Goal: Connect with others: Connect with others

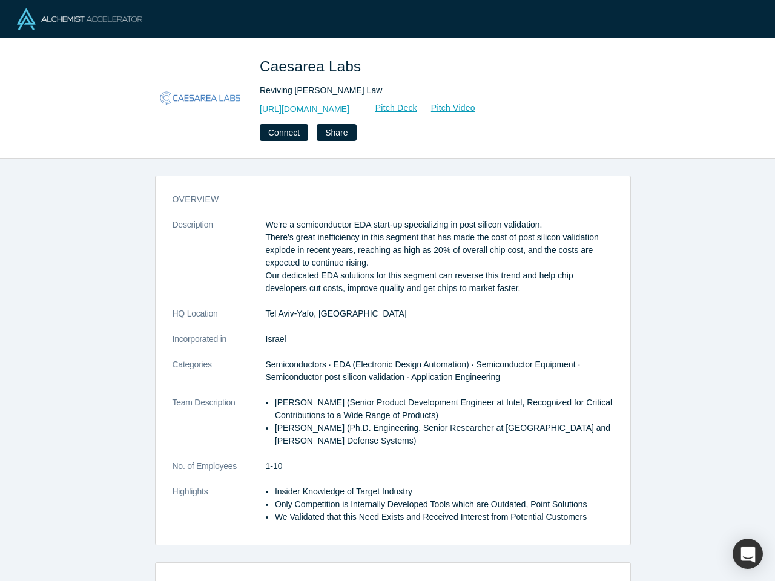
click at [388, 291] on p "We're a semiconductor EDA start-up specializing in post silicon validation. The…" at bounding box center [440, 257] width 348 height 76
click at [283, 133] on button "Connect" at bounding box center [284, 132] width 48 height 17
click at [333, 133] on div "Connect to Caesarea Labs Loading form..." at bounding box center [387, 290] width 775 height 581
click at [748, 554] on div "button" at bounding box center [748, 554] width 30 height 30
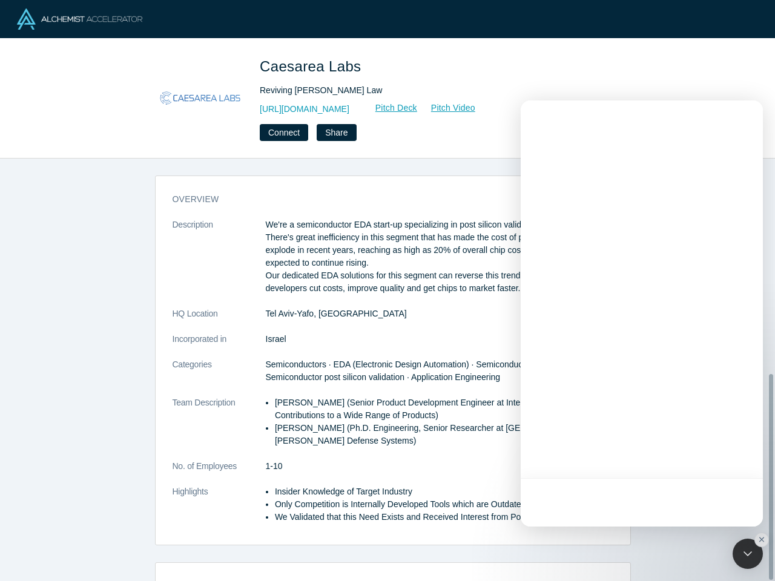
scroll to position [442, 0]
